Goal: Transaction & Acquisition: Purchase product/service

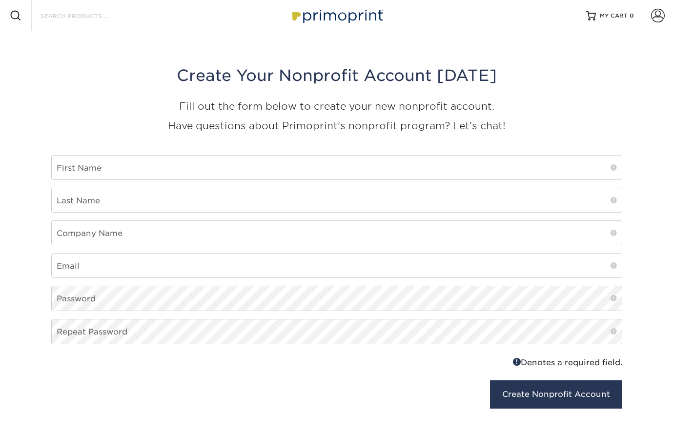
click at [87, 19] on input "Search Products" at bounding box center [87, 16] width 95 height 12
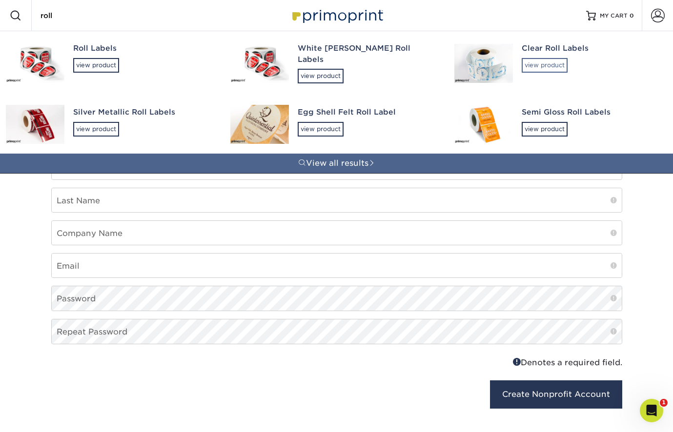
type input "roll"
click at [553, 67] on div "view product" at bounding box center [544, 65] width 46 height 15
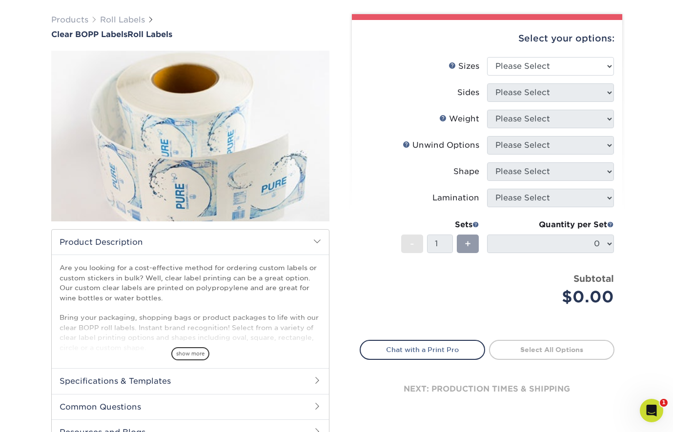
scroll to position [298, 0]
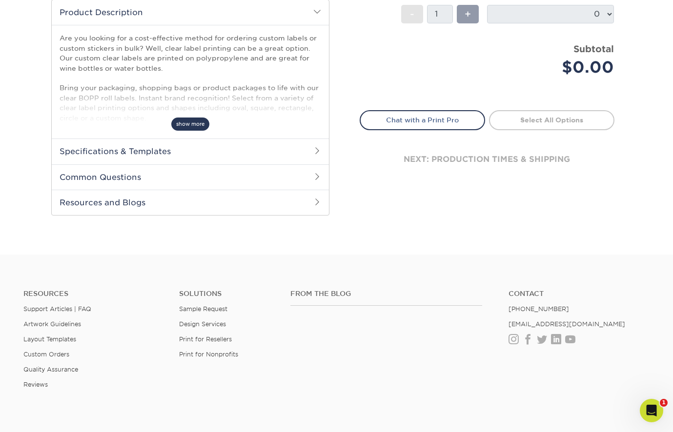
click at [183, 123] on span "show more" at bounding box center [190, 124] width 38 height 13
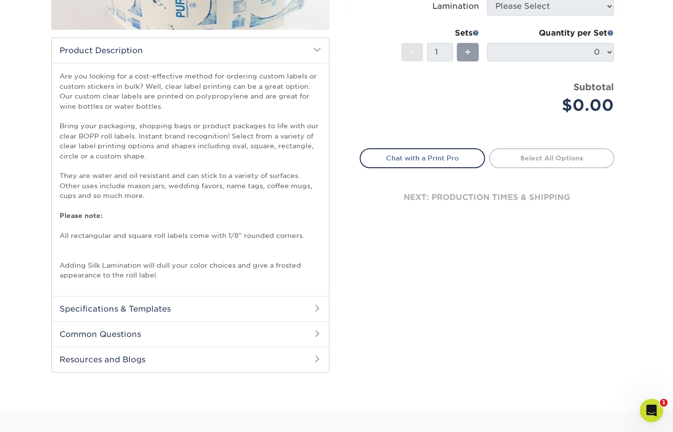
scroll to position [262, 0]
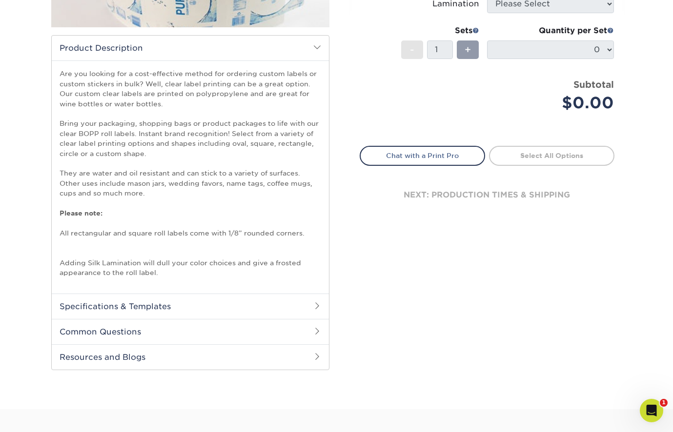
click at [200, 350] on h2 "Resources and Blogs" at bounding box center [190, 356] width 277 height 25
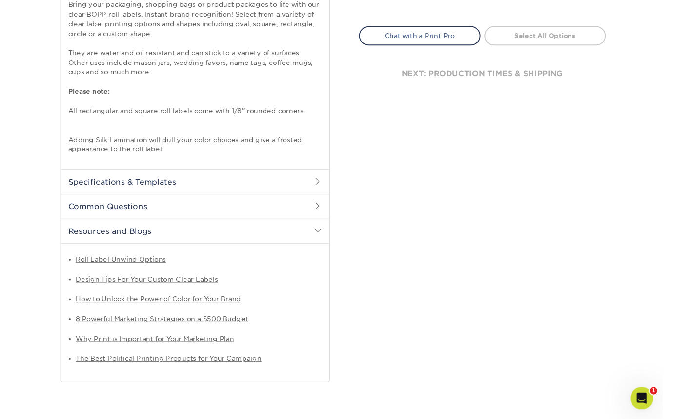
scroll to position [385, 0]
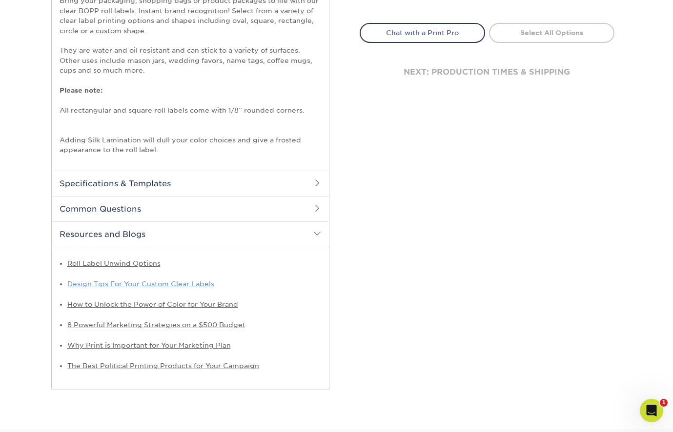
click at [186, 280] on link "Design Tips For Your Custom Clear Labels" at bounding box center [140, 284] width 147 height 8
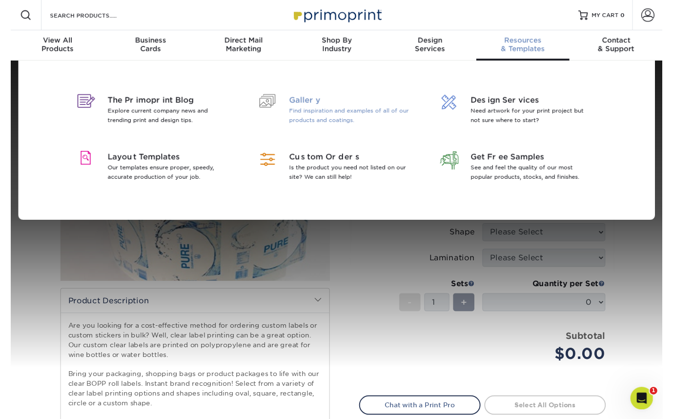
scroll to position [5, 0]
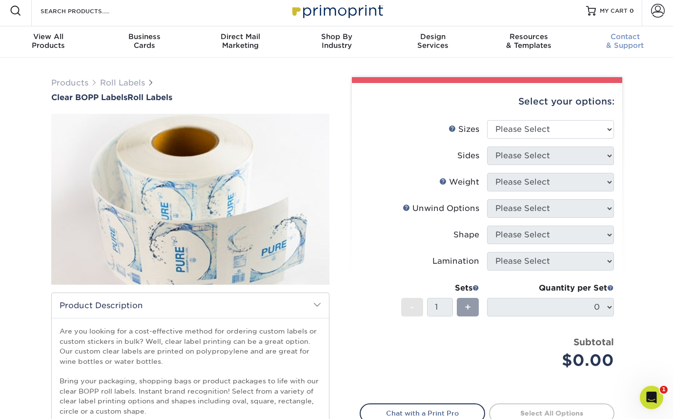
click at [624, 45] on div "Contact & Support" at bounding box center [625, 41] width 96 height 18
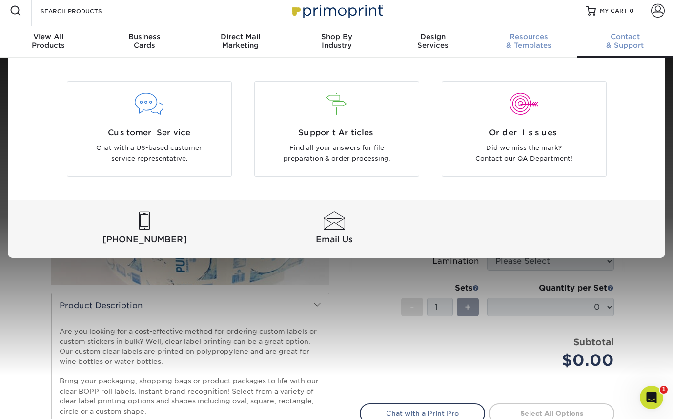
click at [520, 42] on div "Resources & Templates" at bounding box center [529, 41] width 96 height 18
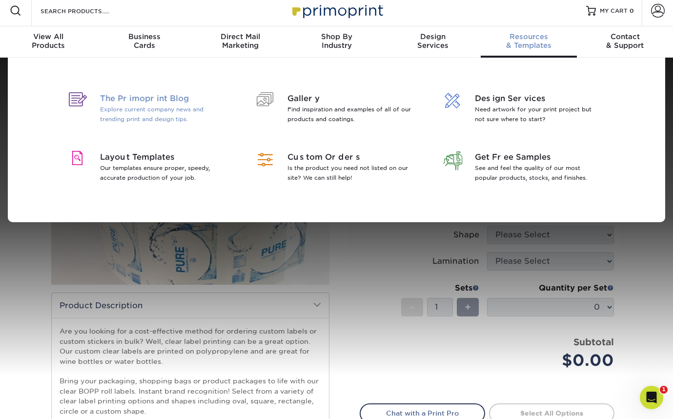
click at [135, 101] on span "The Primoprint Blog" at bounding box center [163, 99] width 126 height 12
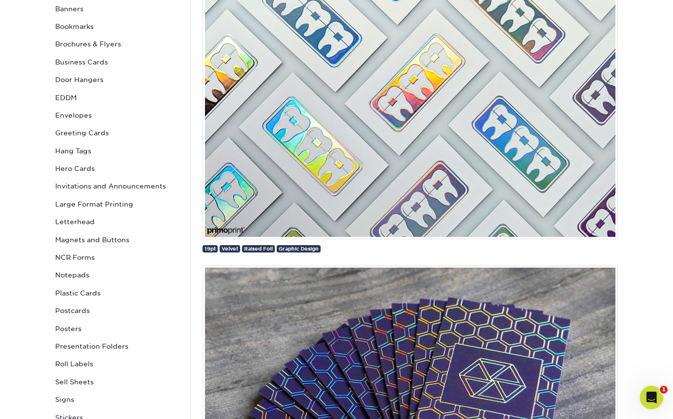
scroll to position [175, 0]
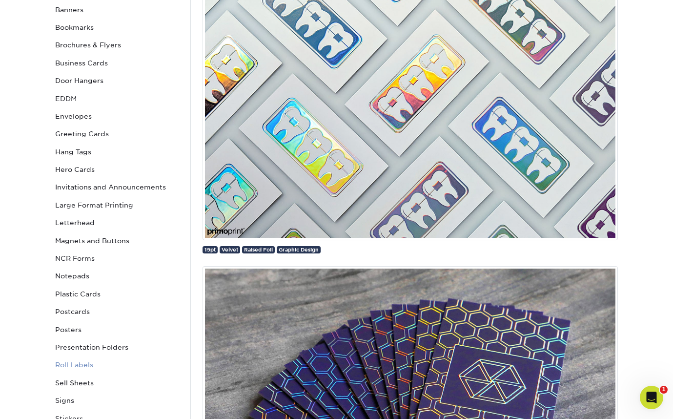
click at [72, 357] on link "Roll Labels" at bounding box center [117, 365] width 132 height 18
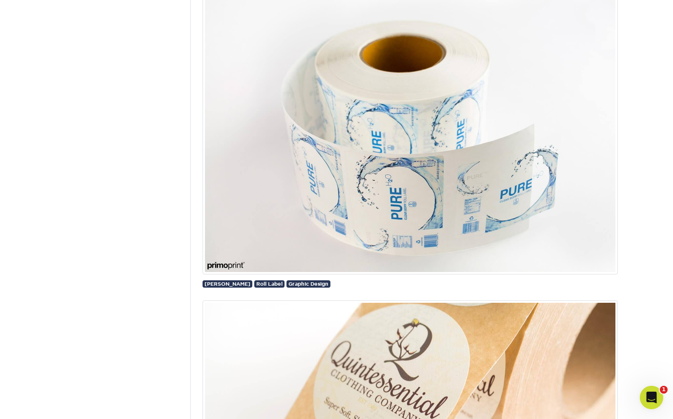
scroll to position [765, 0]
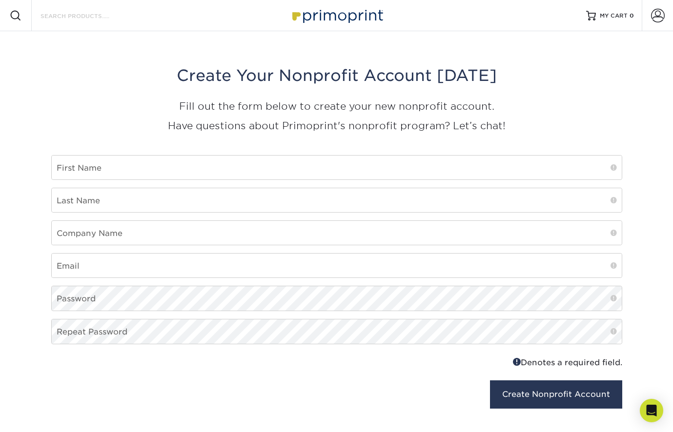
click at [97, 19] on input "Search Products" at bounding box center [87, 16] width 95 height 12
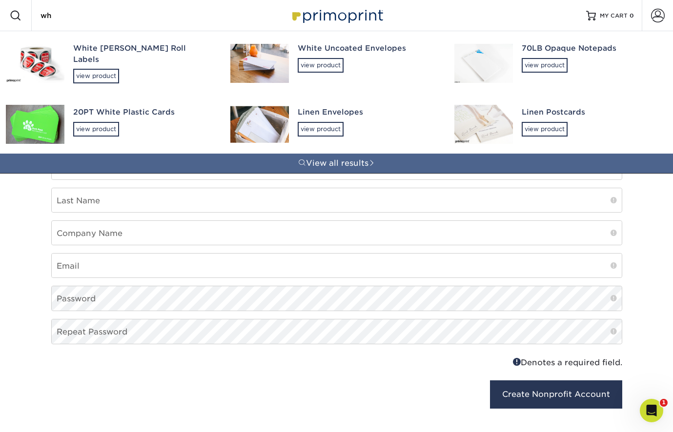
type input "w"
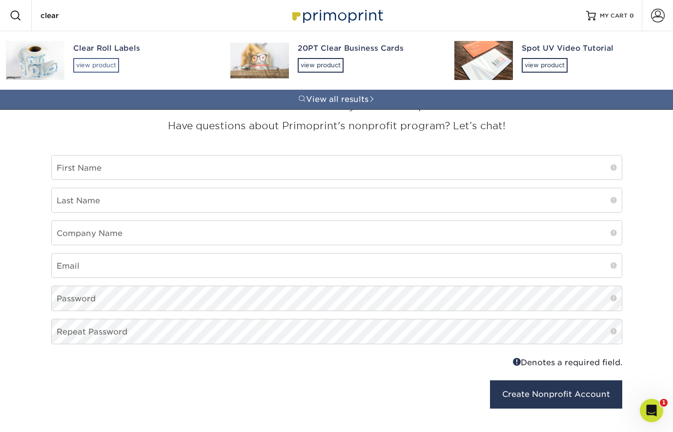
type input "clear"
click at [87, 61] on div "view product" at bounding box center [96, 65] width 46 height 15
